Goal: Navigation & Orientation: Find specific page/section

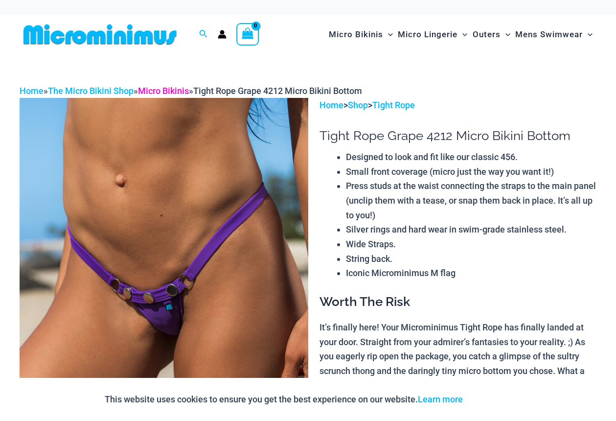
click at [183, 89] on link "Micro Bikinis" at bounding box center [163, 91] width 51 height 10
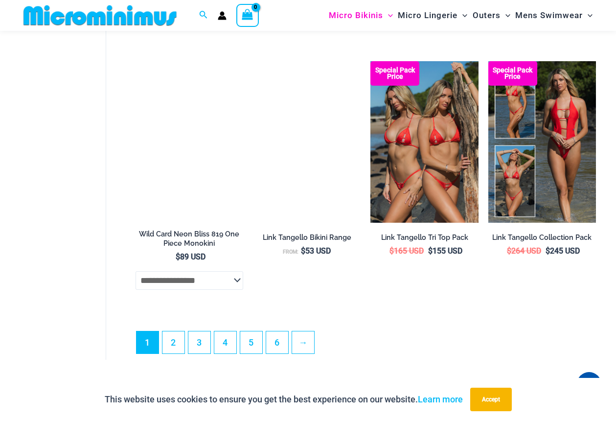
scroll to position [2150, 0]
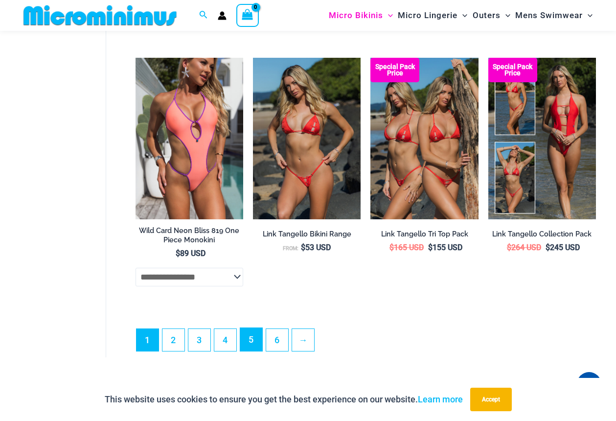
click at [254, 351] on link "5" at bounding box center [251, 339] width 22 height 23
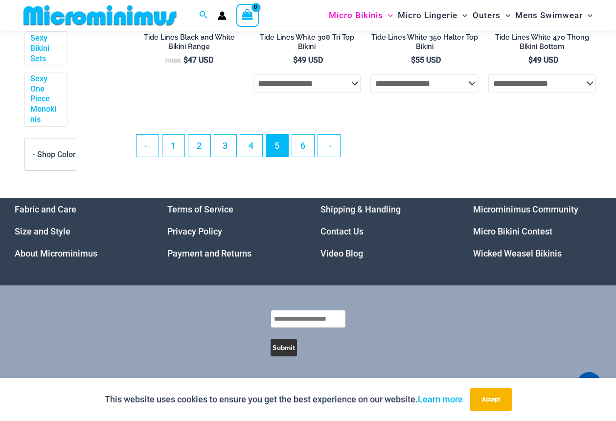
scroll to position [2062, 0]
click at [251, 148] on link "4" at bounding box center [251, 144] width 22 height 23
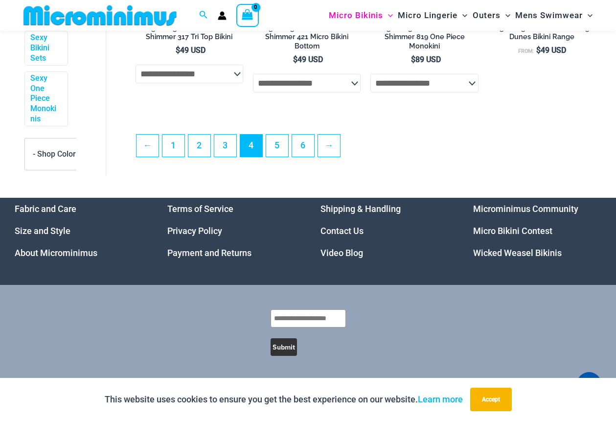
scroll to position [2097, 0]
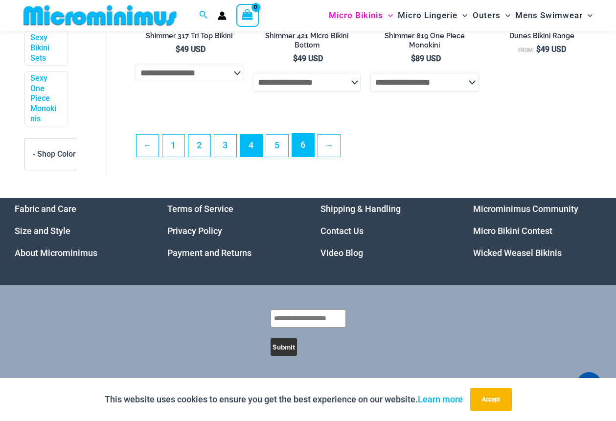
click at [300, 147] on link "6" at bounding box center [303, 144] width 22 height 23
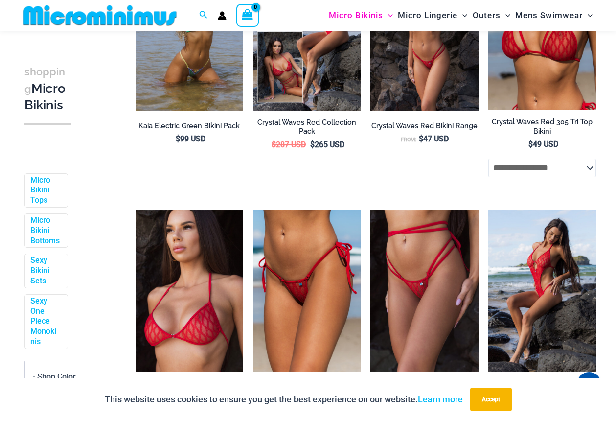
scroll to position [1935, 0]
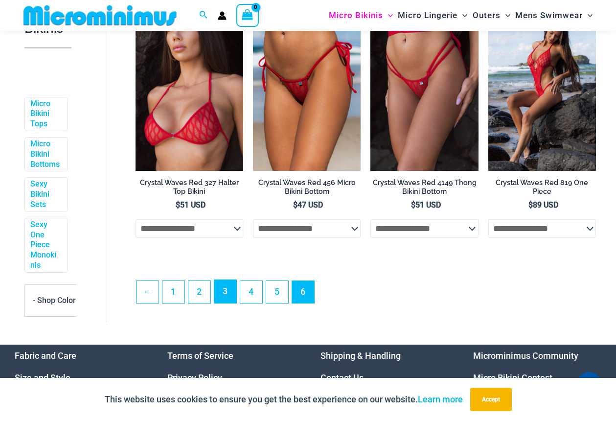
click at [222, 298] on link "3" at bounding box center [225, 291] width 22 height 23
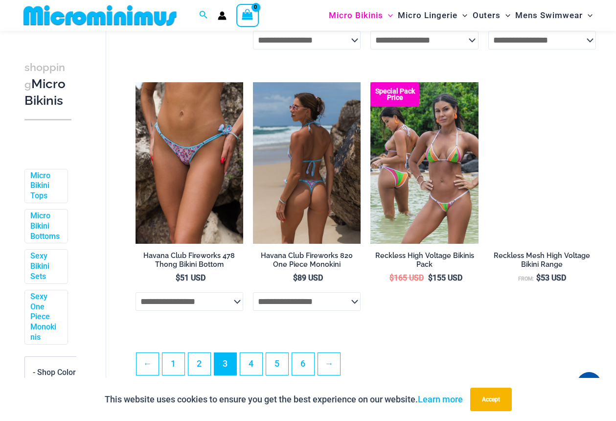
scroll to position [1809, 0]
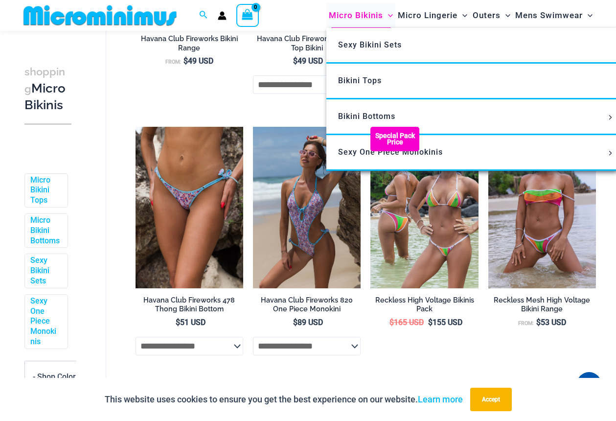
click at [368, 13] on span "Micro Bikinis" at bounding box center [356, 15] width 54 height 25
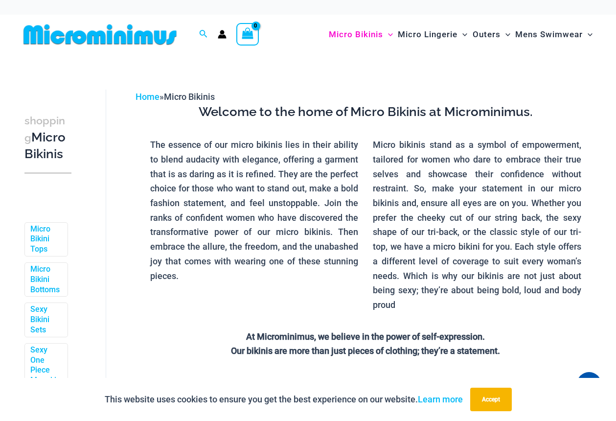
click at [142, 24] on img at bounding box center [100, 34] width 161 height 22
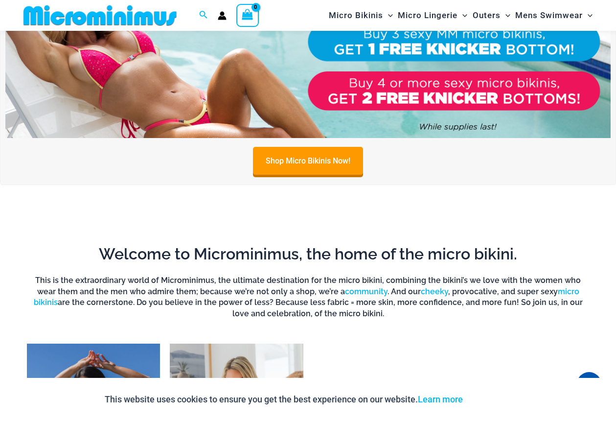
scroll to position [579, 0]
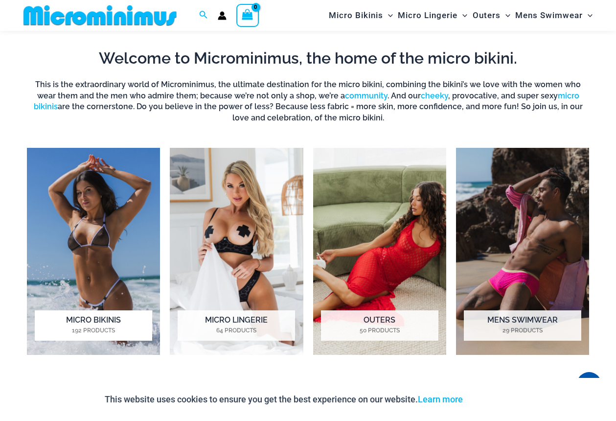
click at [121, 213] on img "Visit product category Micro Bikinis" at bounding box center [93, 251] width 133 height 207
